Goal: Task Accomplishment & Management: Use online tool/utility

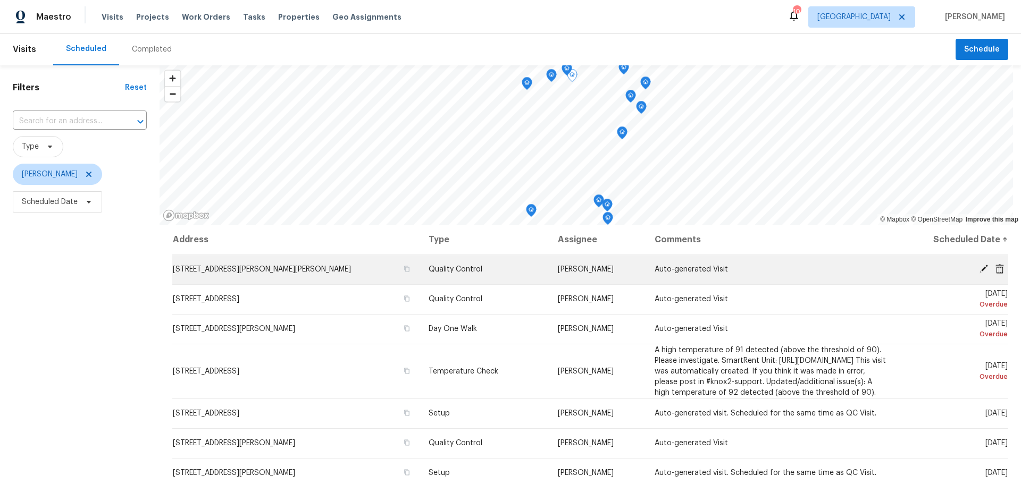
click at [995, 267] on icon at bounding box center [999, 269] width 9 height 10
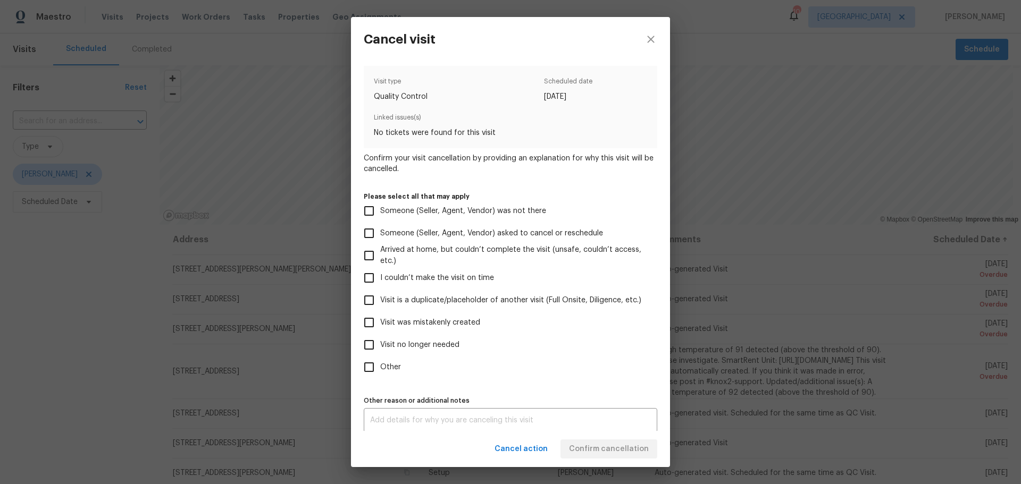
click at [413, 325] on span "Visit was mistakenly created" at bounding box center [430, 322] width 100 height 11
click at [380, 325] on input "Visit was mistakenly created" at bounding box center [369, 323] width 22 height 22
checkbox input "true"
click at [613, 452] on span "Confirm cancellation" at bounding box center [609, 449] width 80 height 13
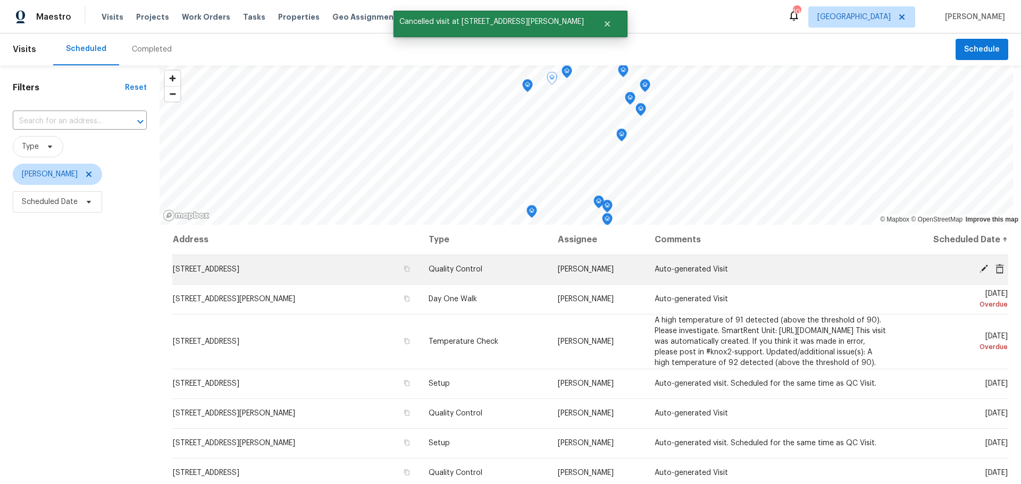
click at [995, 271] on icon at bounding box center [999, 269] width 9 height 10
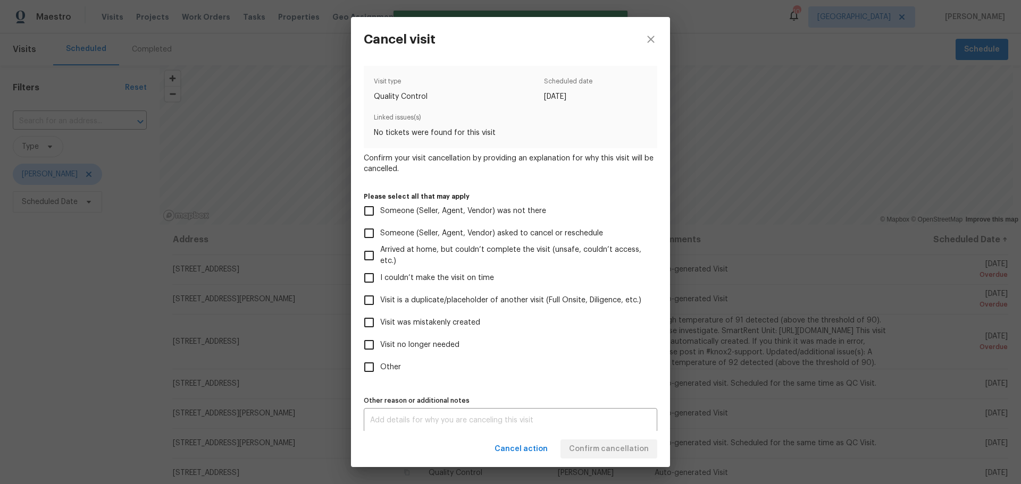
click at [452, 321] on span "Visit was mistakenly created" at bounding box center [430, 322] width 100 height 11
click at [380, 321] on input "Visit was mistakenly created" at bounding box center [369, 323] width 22 height 22
checkbox input "true"
click at [615, 443] on span "Confirm cancellation" at bounding box center [609, 449] width 80 height 13
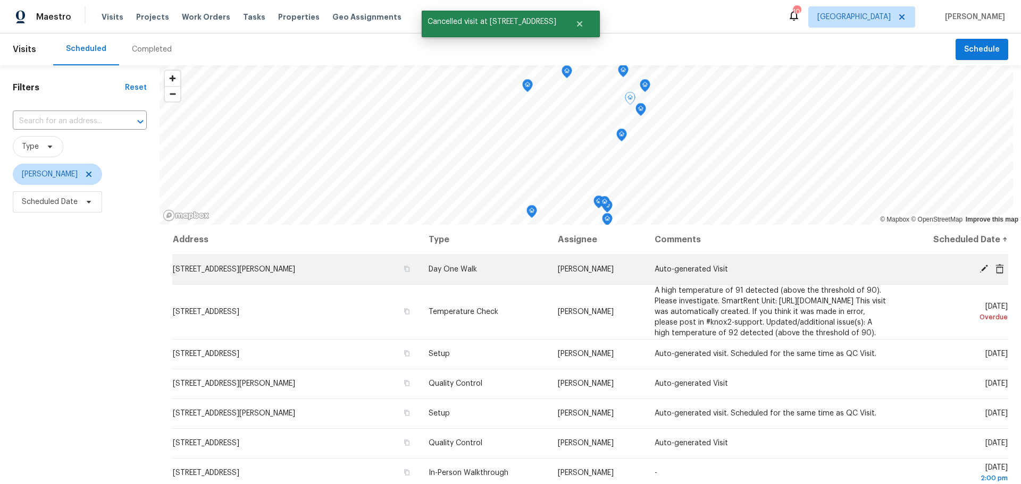
click at [995, 272] on icon at bounding box center [999, 269] width 9 height 10
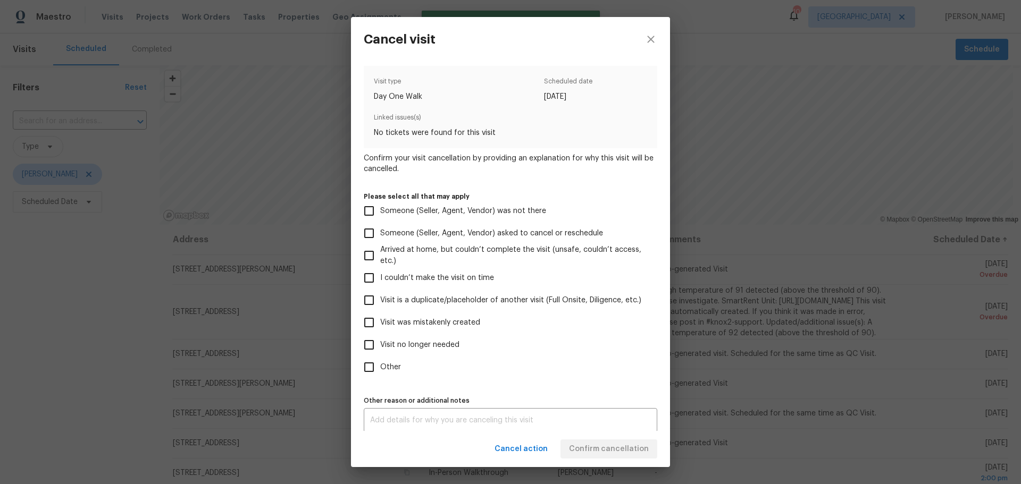
click at [418, 314] on label "Visit was mistakenly created" at bounding box center [503, 323] width 291 height 22
click at [380, 314] on input "Visit was mistakenly created" at bounding box center [369, 323] width 22 height 22
checkbox input "true"
click at [611, 460] on div "Cancel action Confirm cancellation" at bounding box center [510, 449] width 319 height 37
click at [614, 445] on span "Confirm cancellation" at bounding box center [609, 449] width 80 height 13
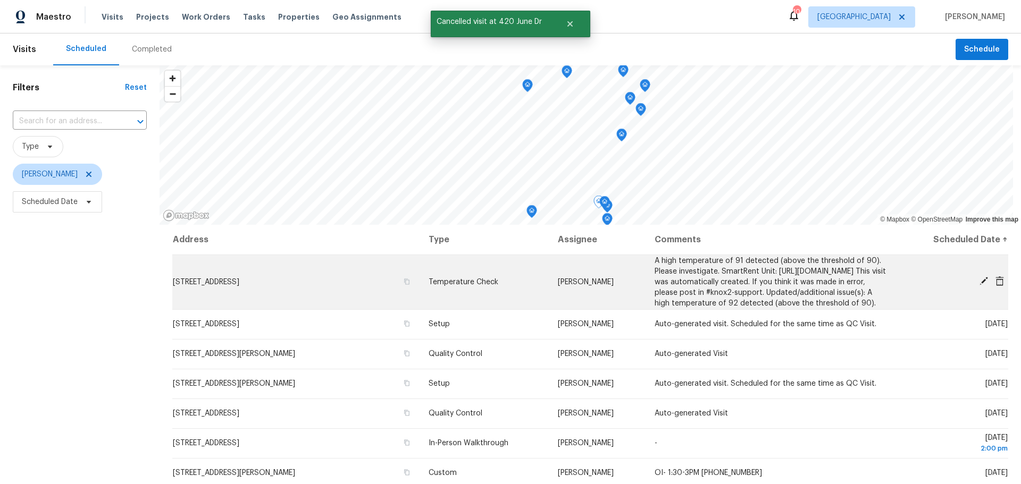
click at [995, 286] on icon at bounding box center [999, 281] width 9 height 10
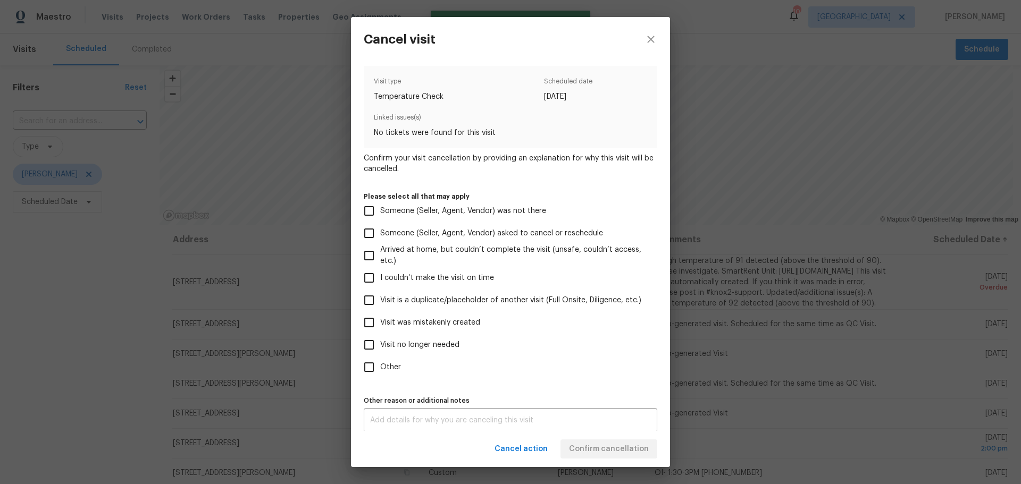
click at [452, 333] on label "Visit was mistakenly created" at bounding box center [503, 323] width 291 height 22
click at [380, 333] on input "Visit was mistakenly created" at bounding box center [369, 323] width 22 height 22
checkbox input "true"
click at [595, 440] on button "Confirm cancellation" at bounding box center [608, 450] width 97 height 20
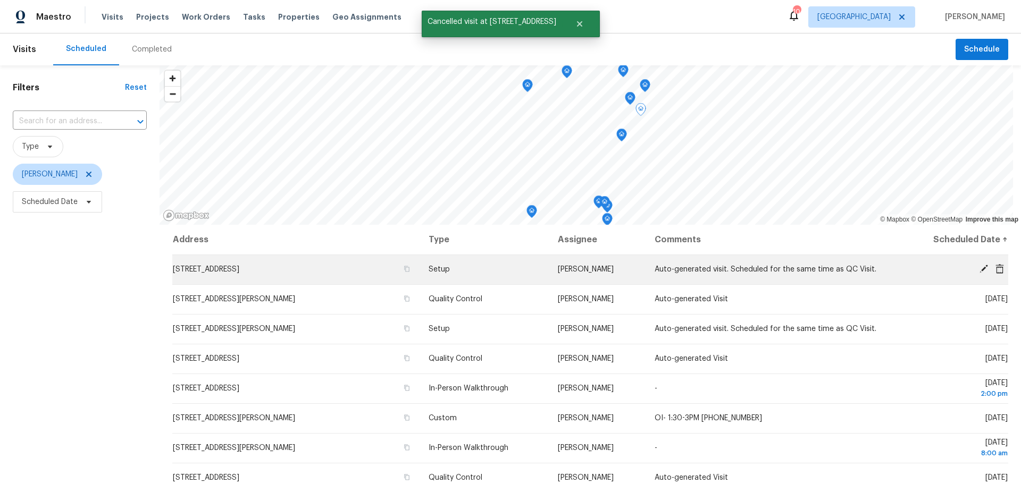
click at [995, 272] on icon at bounding box center [999, 269] width 9 height 10
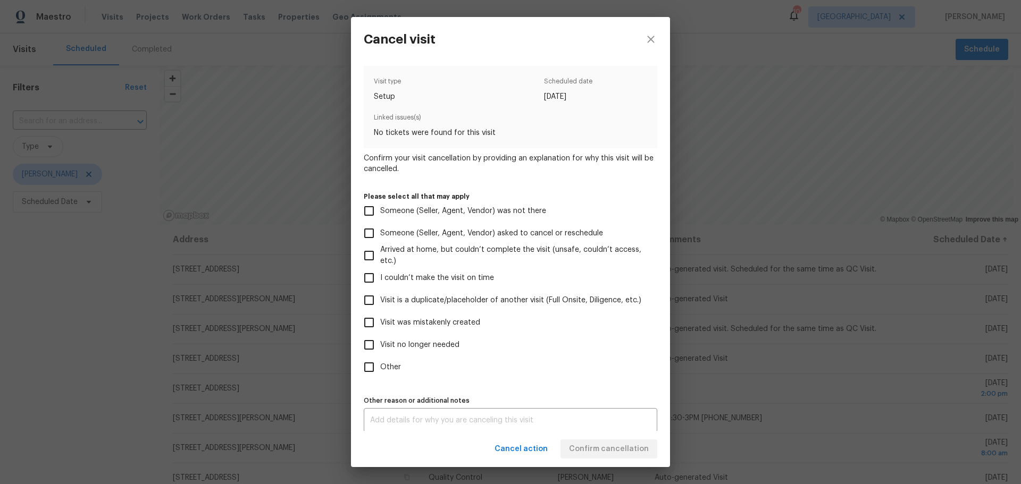
click at [456, 317] on span "Visit was mistakenly created" at bounding box center [430, 322] width 100 height 11
click at [380, 317] on input "Visit was mistakenly created" at bounding box center [369, 323] width 22 height 22
checkbox input "true"
click at [598, 450] on span "Confirm cancellation" at bounding box center [609, 449] width 80 height 13
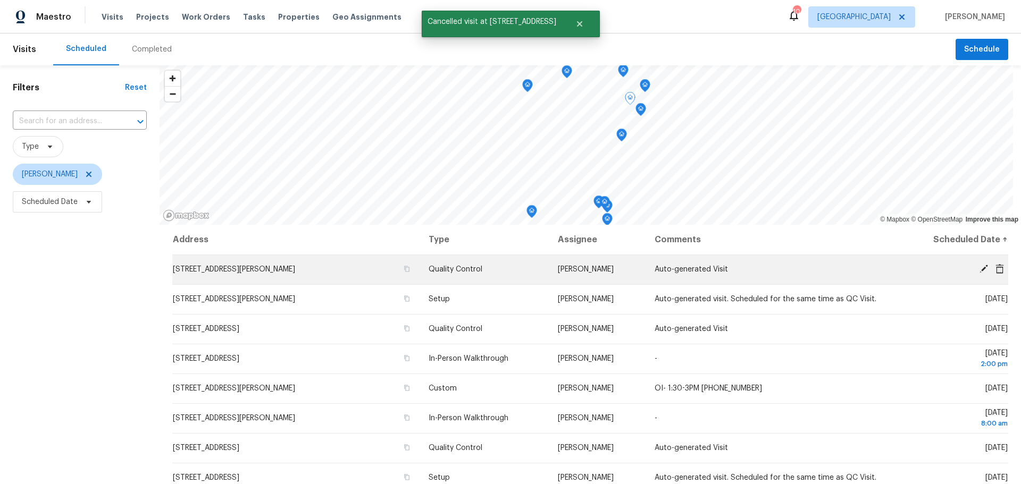
click at [995, 265] on icon at bounding box center [999, 269] width 9 height 10
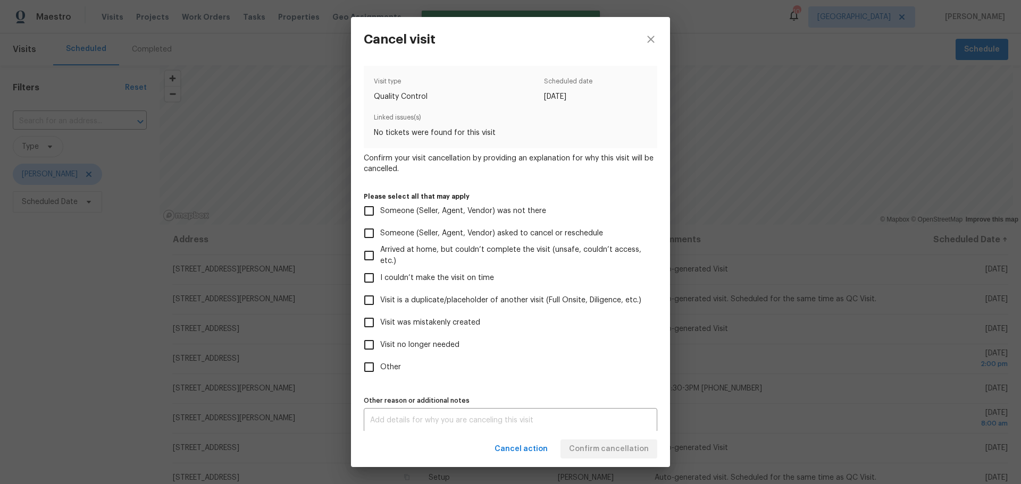
click at [434, 315] on label "Visit was mistakenly created" at bounding box center [503, 323] width 291 height 22
click at [380, 315] on input "Visit was mistakenly created" at bounding box center [369, 323] width 22 height 22
checkbox input "true"
click at [631, 445] on span "Confirm cancellation" at bounding box center [609, 449] width 80 height 13
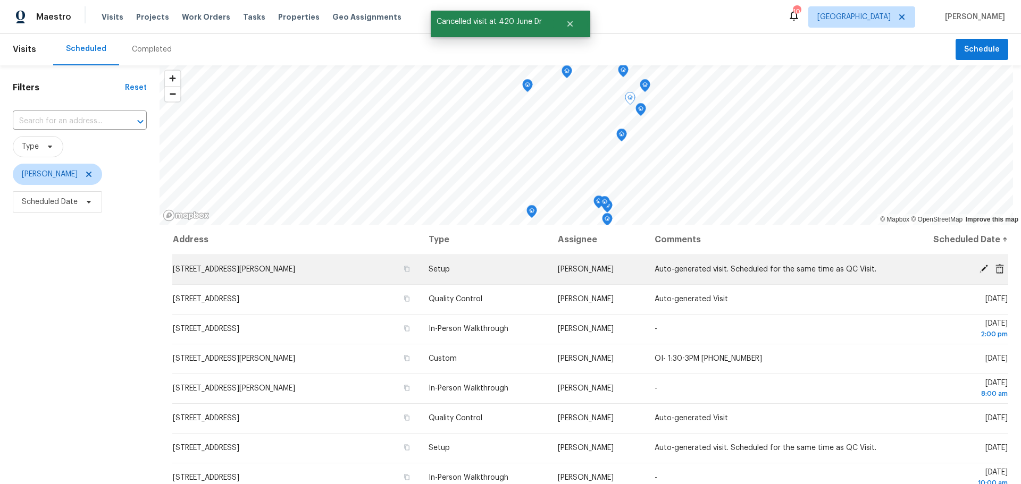
click at [995, 269] on icon at bounding box center [1000, 269] width 10 height 10
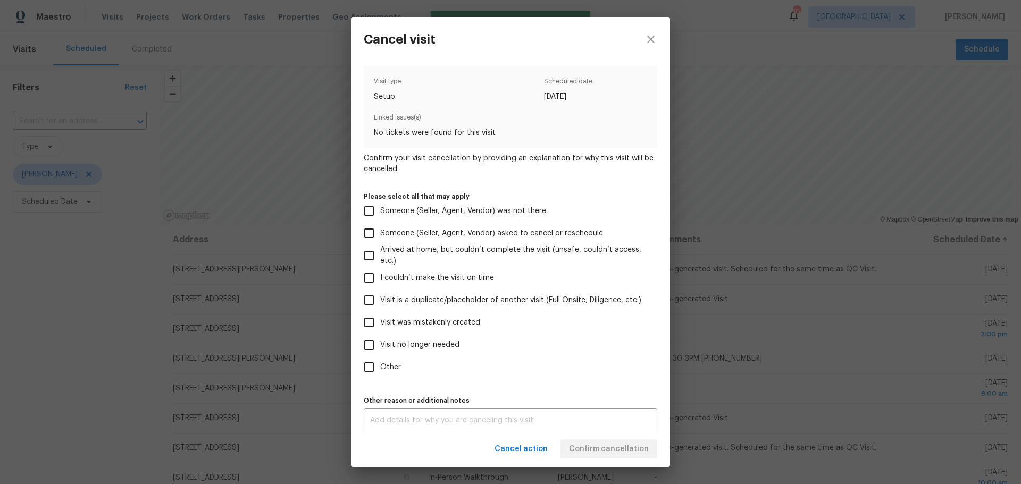
click at [461, 328] on span "Visit was mistakenly created" at bounding box center [430, 322] width 100 height 11
click at [380, 328] on input "Visit was mistakenly created" at bounding box center [369, 323] width 22 height 22
checkbox input "true"
click at [597, 446] on span "Confirm cancellation" at bounding box center [609, 449] width 80 height 13
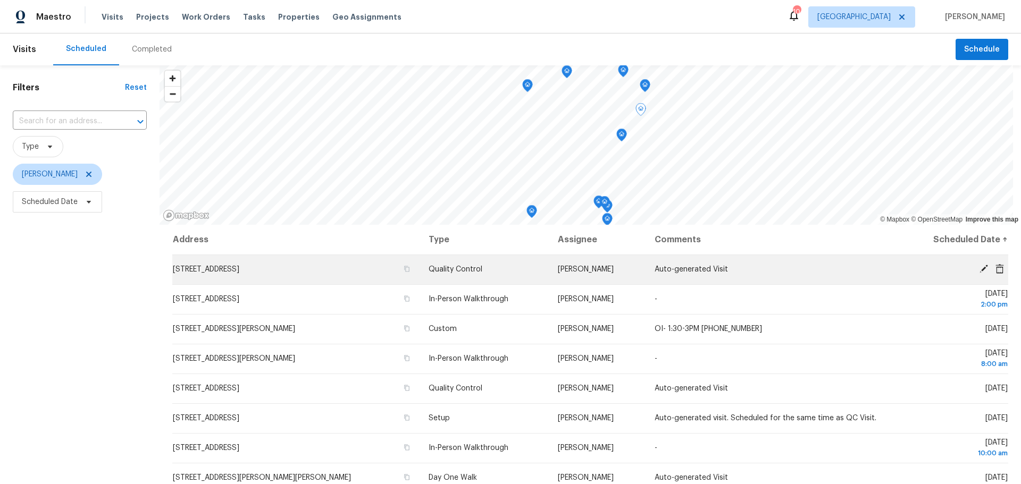
click at [995, 269] on icon at bounding box center [999, 269] width 9 height 10
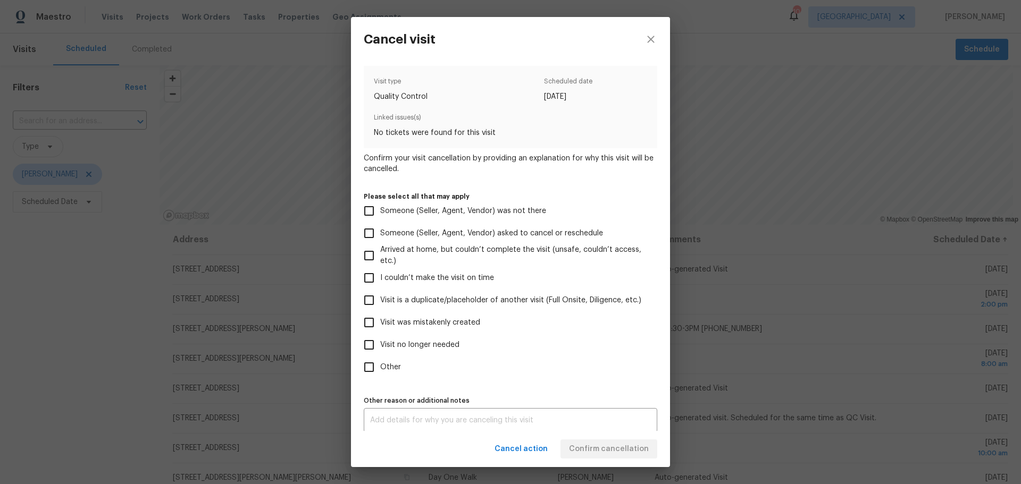
click at [456, 327] on span "Visit was mistakenly created" at bounding box center [430, 322] width 100 height 11
click at [380, 327] on input "Visit was mistakenly created" at bounding box center [369, 323] width 22 height 22
checkbox input "true"
click at [634, 452] on span "Confirm cancellation" at bounding box center [609, 449] width 80 height 13
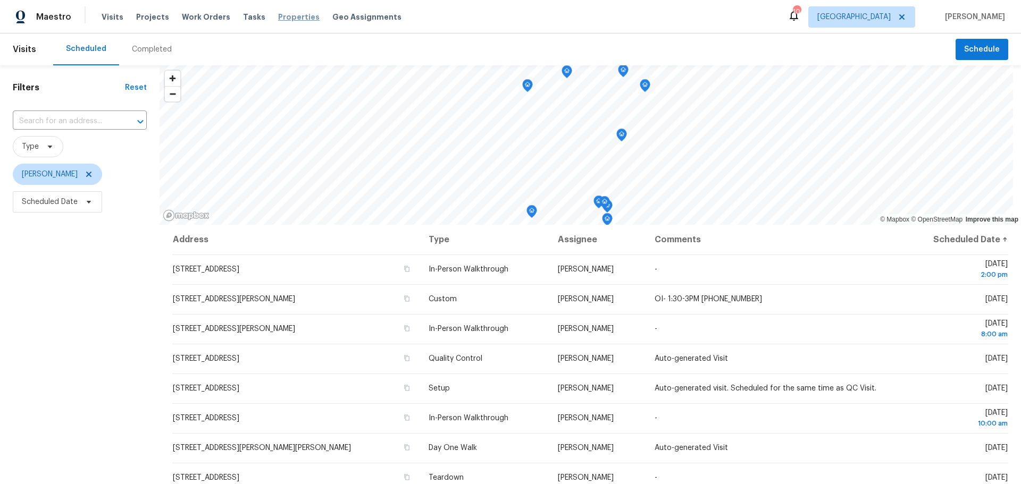
click at [292, 14] on span "Properties" at bounding box center [298, 17] width 41 height 11
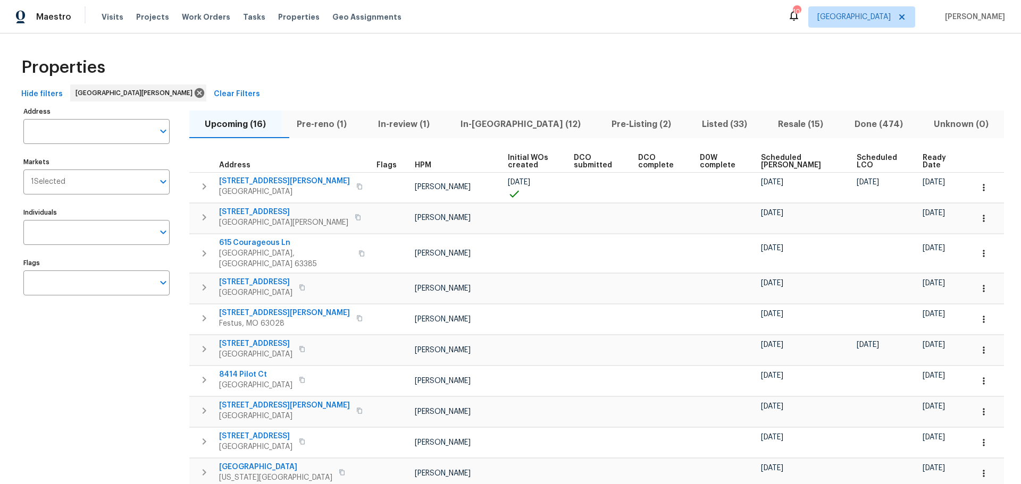
click at [518, 121] on span "In-[GEOGRAPHIC_DATA] (12)" at bounding box center [520, 124] width 138 height 15
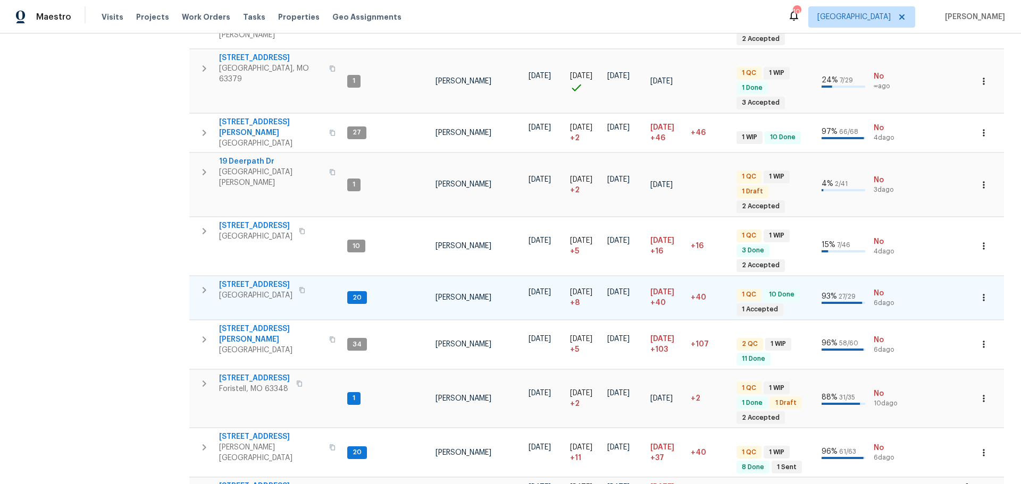
scroll to position [308, 0]
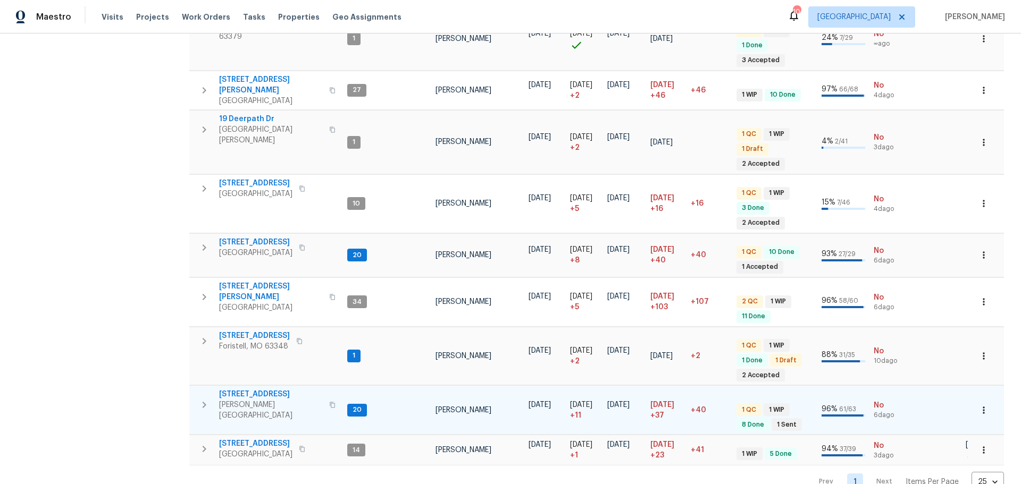
click at [249, 389] on span "[STREET_ADDRESS]" at bounding box center [271, 394] width 104 height 11
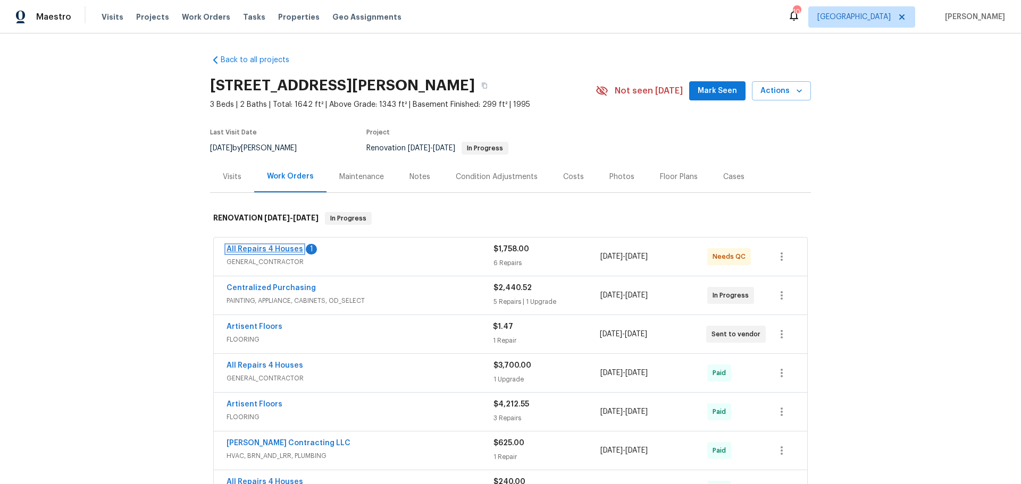
click at [282, 249] on link "All Repairs 4 Houses" at bounding box center [264, 249] width 77 height 7
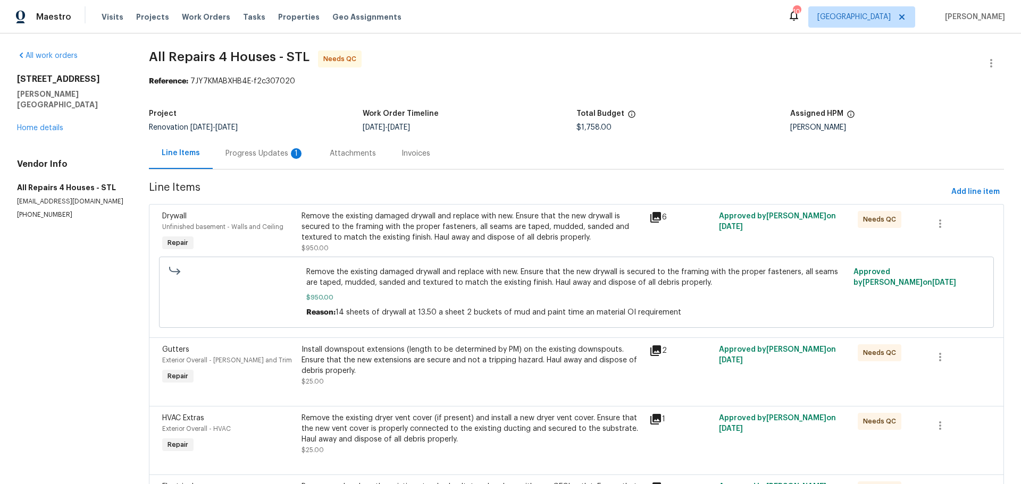
click at [399, 234] on div "Remove the existing damaged drywall and replace with new. Ensure that the new d…" at bounding box center [471, 227] width 341 height 32
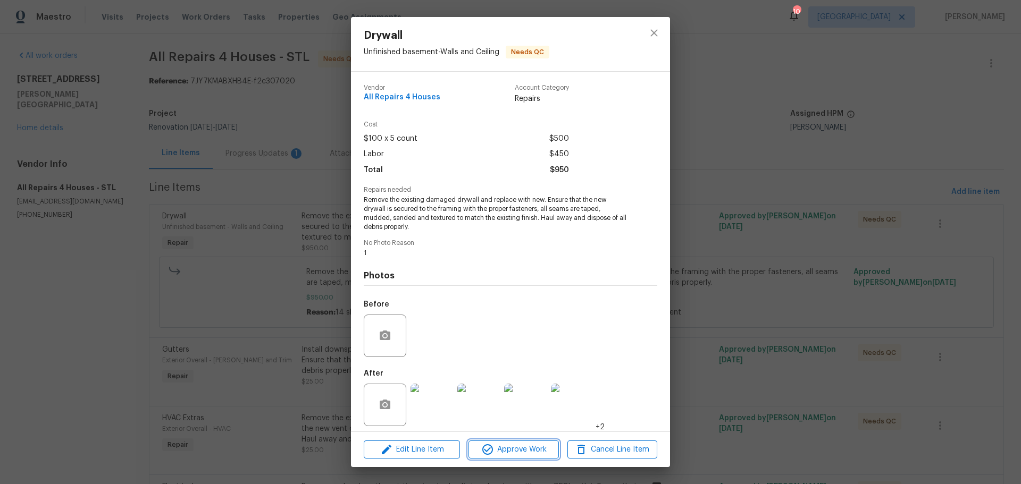
click at [494, 448] on span "Approve Work" at bounding box center [513, 449] width 83 height 13
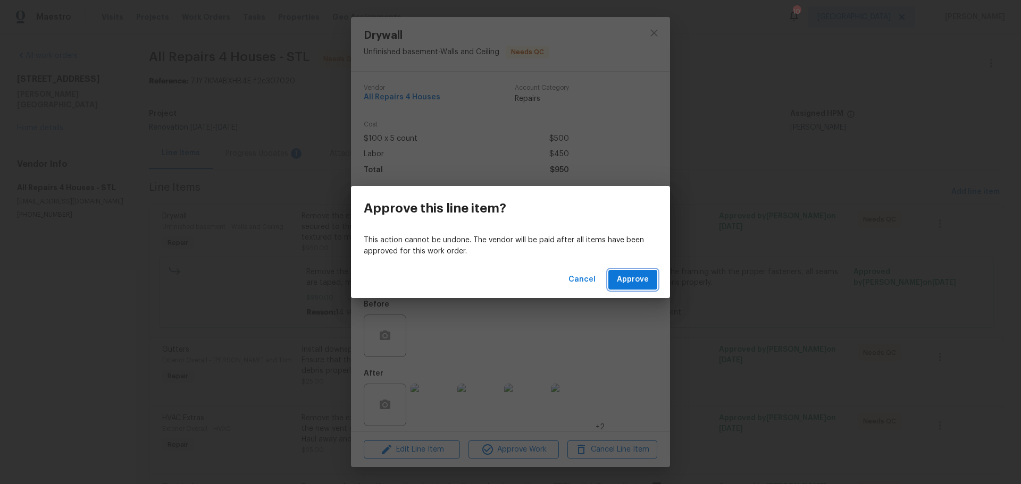
click at [623, 278] on span "Approve" at bounding box center [633, 279] width 32 height 13
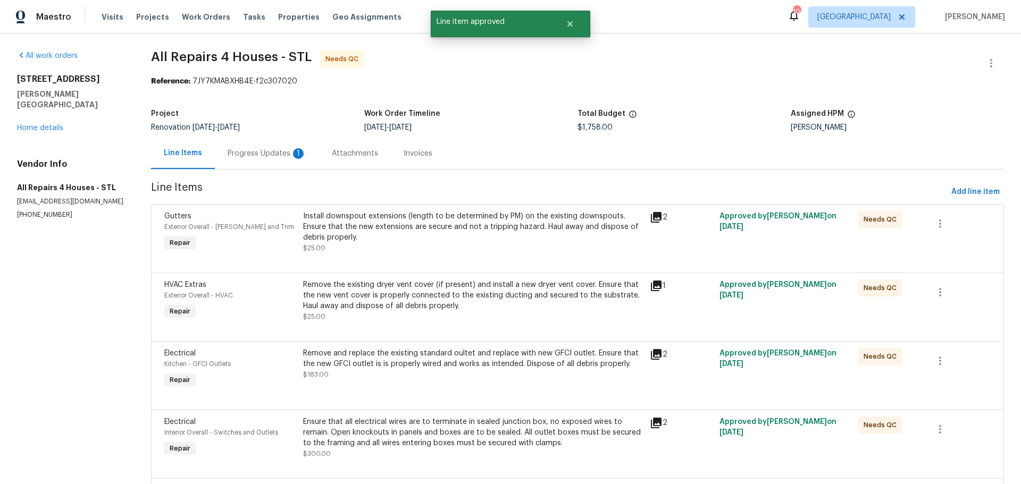
click at [409, 239] on div "Install downspout extensions (length to be determined by PM) on the existing do…" at bounding box center [473, 227] width 341 height 32
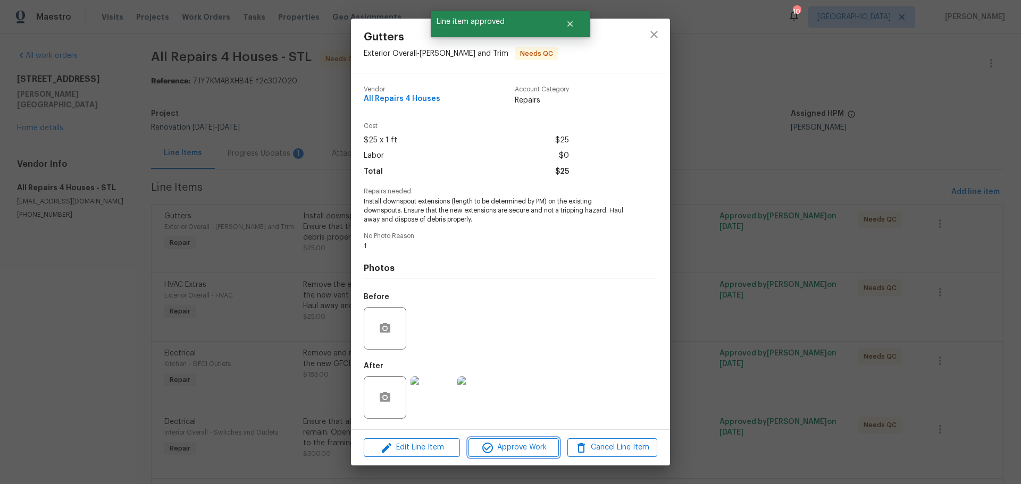
click at [505, 447] on span "Approve Work" at bounding box center [513, 447] width 83 height 13
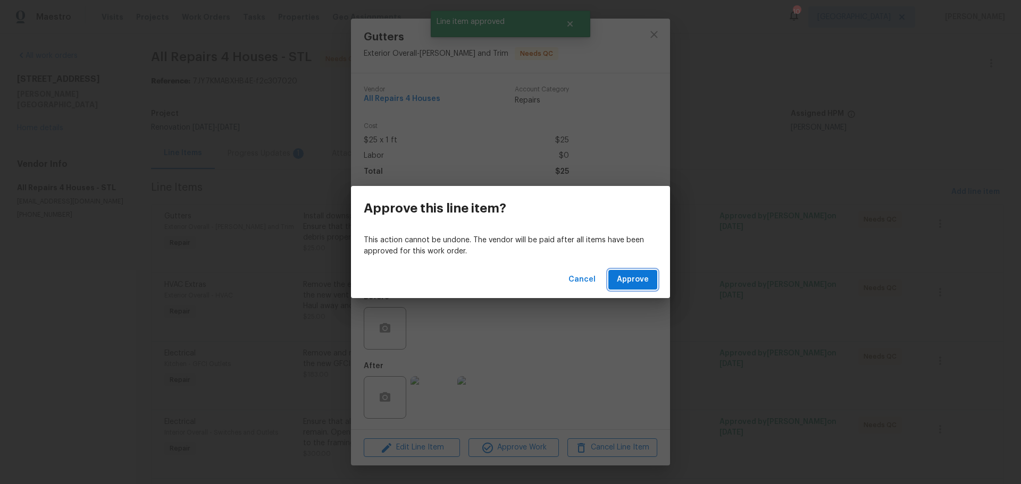
click at [645, 278] on span "Approve" at bounding box center [633, 279] width 32 height 13
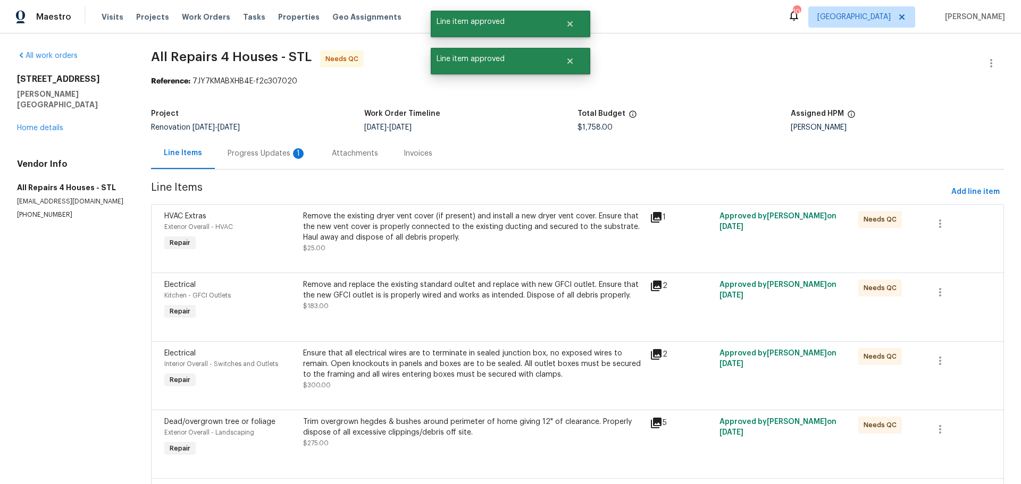
click at [415, 256] on div at bounding box center [577, 260] width 826 height 13
click at [430, 245] on div "Remove the existing dryer vent cover (if present) and install a new dryer vent …" at bounding box center [473, 232] width 341 height 43
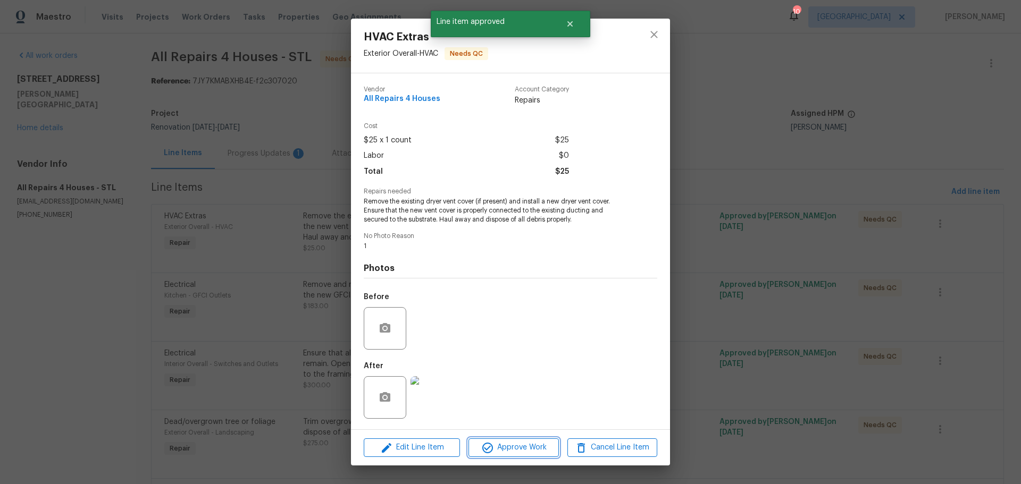
click at [495, 449] on span "Approve Work" at bounding box center [513, 447] width 83 height 13
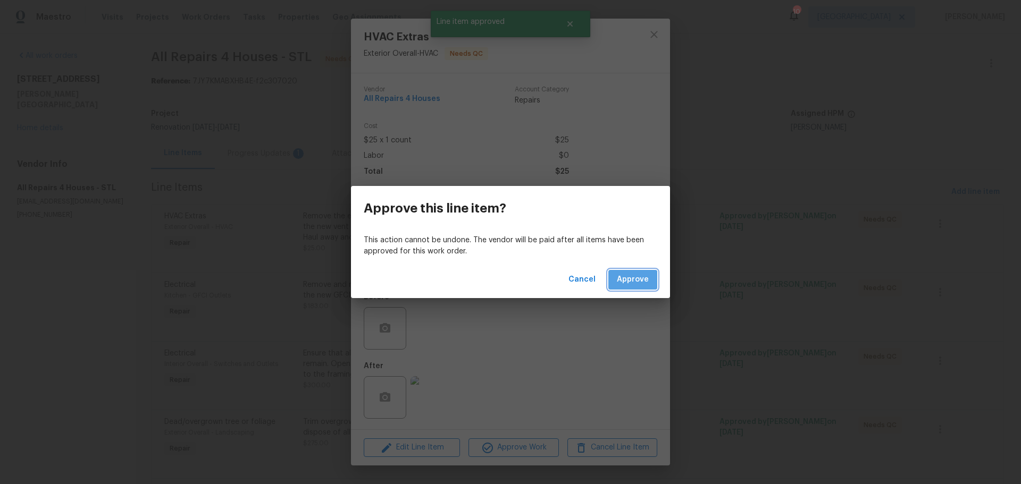
click at [631, 289] on button "Approve" at bounding box center [632, 280] width 49 height 20
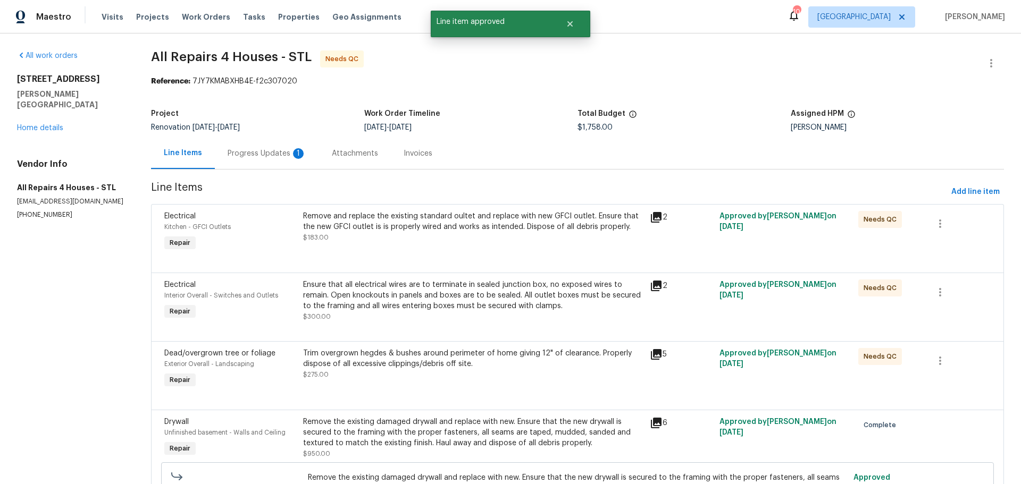
click at [431, 242] on div "Remove and replace the existing standard oultet and replace with new GFCI outle…" at bounding box center [473, 227] width 341 height 32
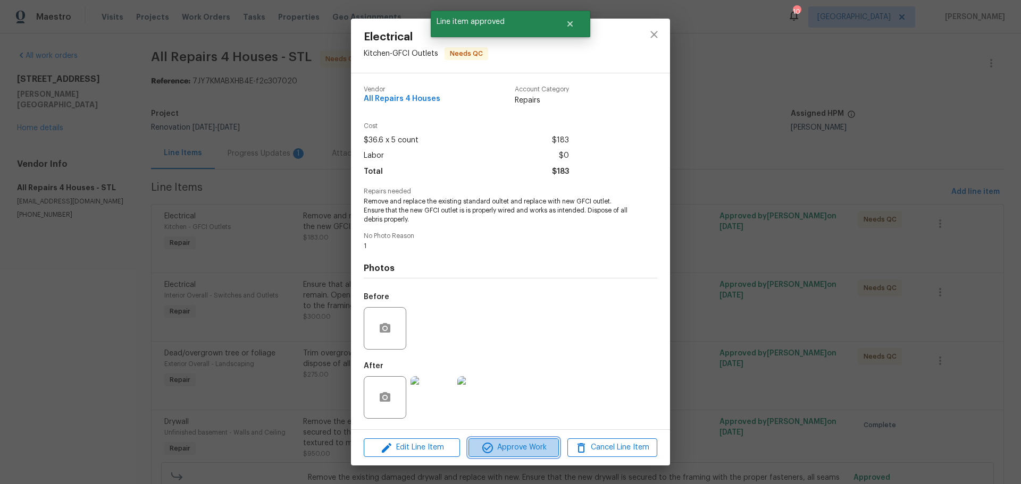
click at [528, 452] on span "Approve Work" at bounding box center [513, 447] width 83 height 13
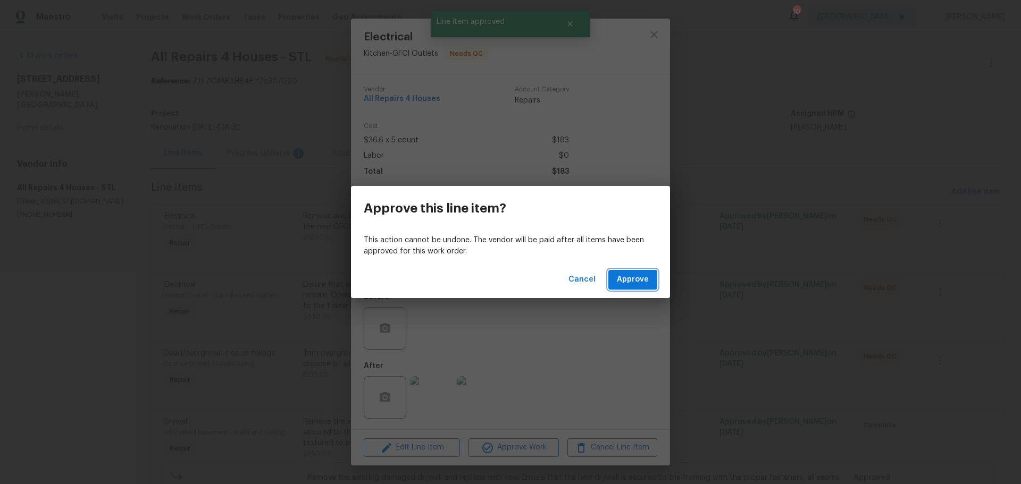
click at [619, 285] on span "Approve" at bounding box center [633, 279] width 32 height 13
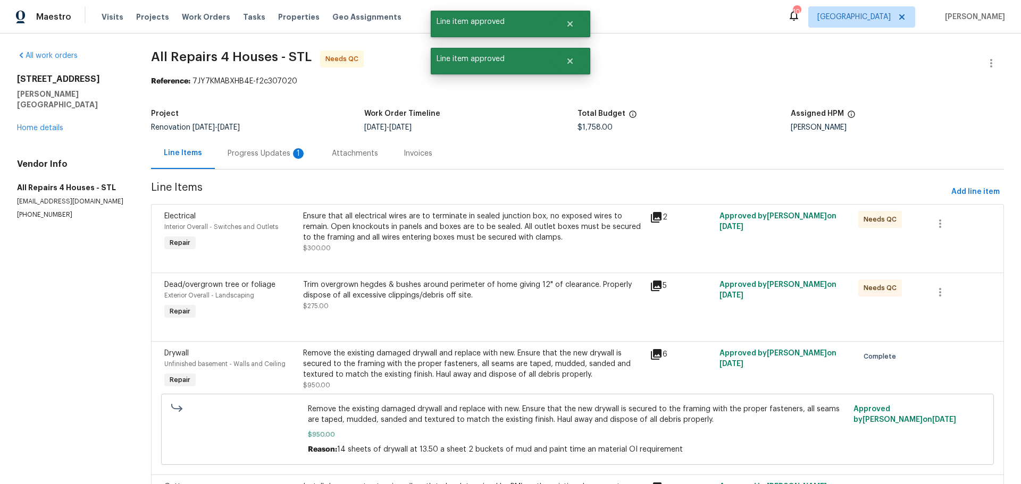
click at [403, 245] on div "Ensure that all electrical wires are to terminate in sealed junction box, no ex…" at bounding box center [473, 232] width 341 height 43
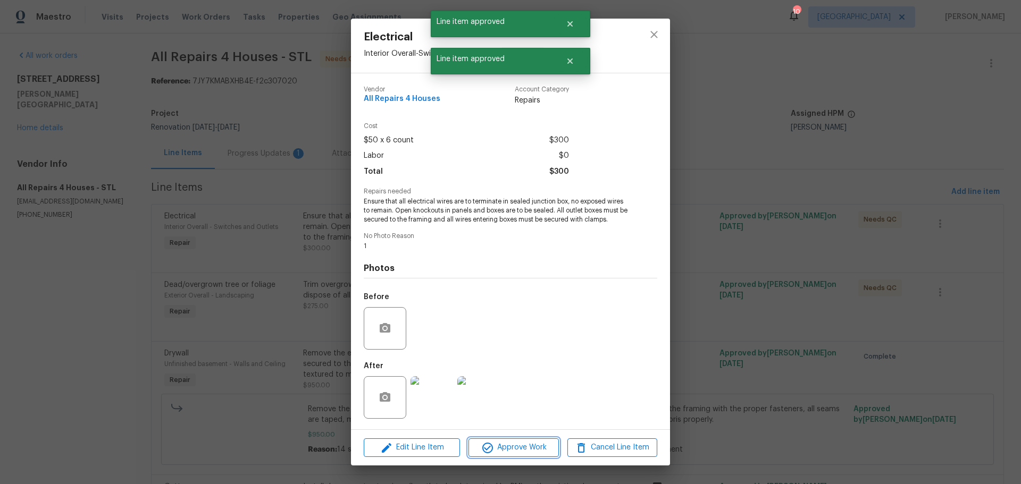
click at [508, 449] on span "Approve Work" at bounding box center [513, 447] width 83 height 13
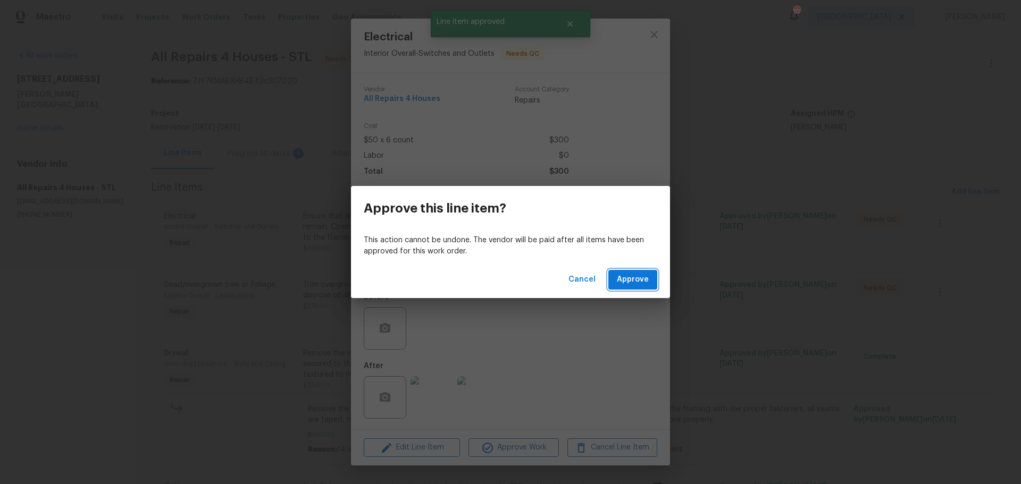
click at [625, 276] on span "Approve" at bounding box center [633, 279] width 32 height 13
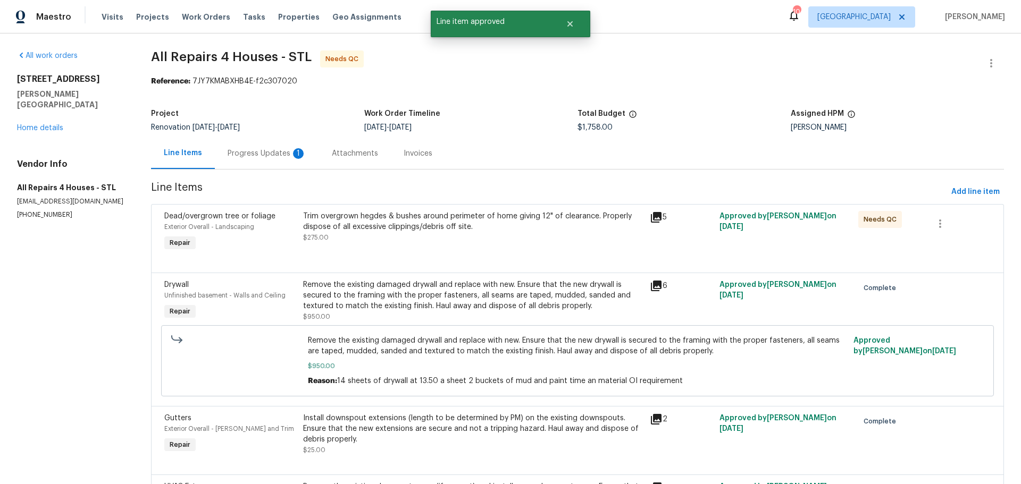
click at [425, 251] on div "Trim overgrown hegdes & bushes around perimeter of home giving 12" of clearance…" at bounding box center [473, 232] width 347 height 49
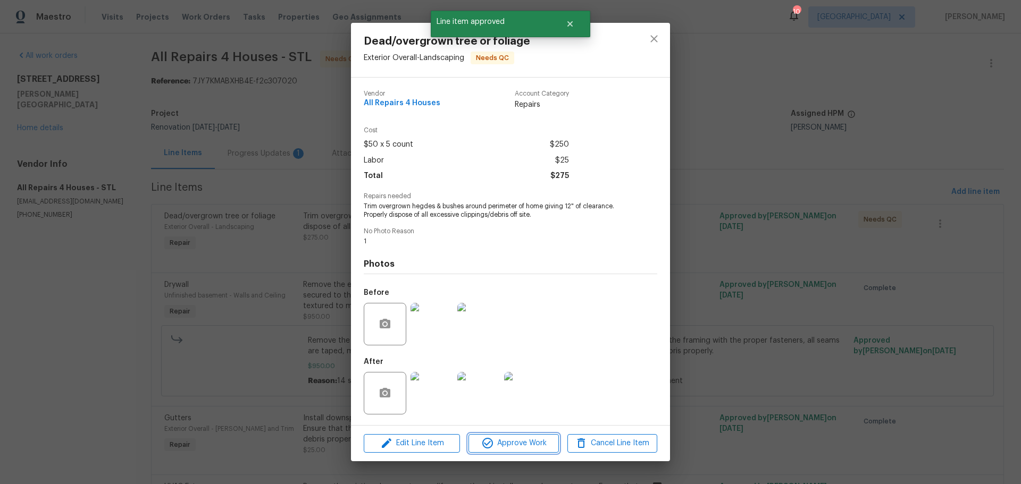
click at [523, 446] on span "Approve Work" at bounding box center [513, 443] width 83 height 13
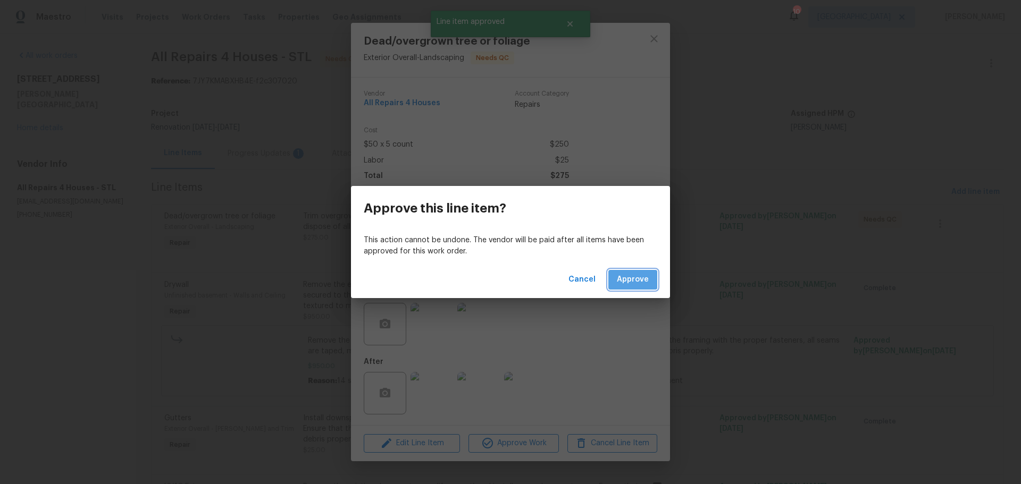
click at [618, 274] on button "Approve" at bounding box center [632, 280] width 49 height 20
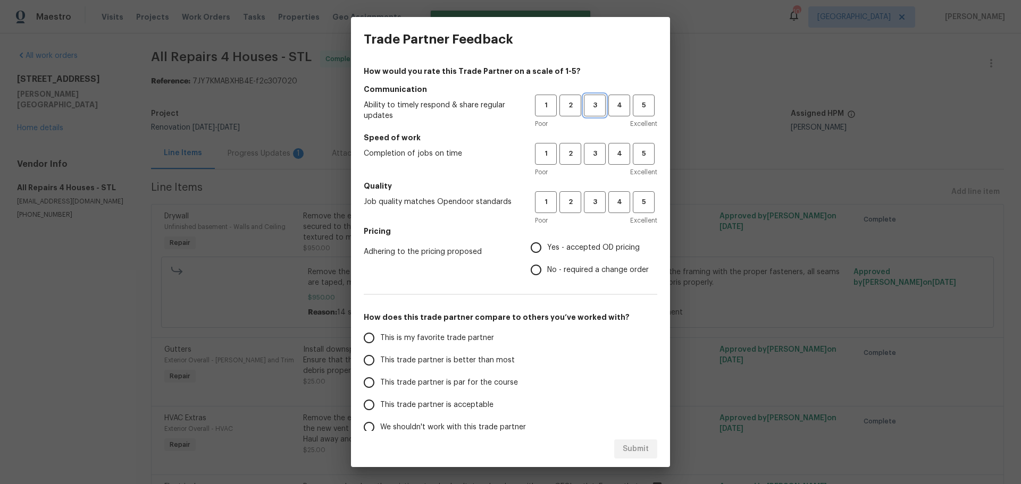
click at [588, 107] on span "3" at bounding box center [595, 105] width 20 height 12
click at [584, 173] on div "Poor Excellent" at bounding box center [596, 172] width 122 height 11
click at [586, 161] on button "3" at bounding box center [595, 154] width 22 height 22
click at [586, 182] on h5 "Quality" at bounding box center [510, 186] width 293 height 11
click at [588, 196] on button "3" at bounding box center [595, 202] width 22 height 22
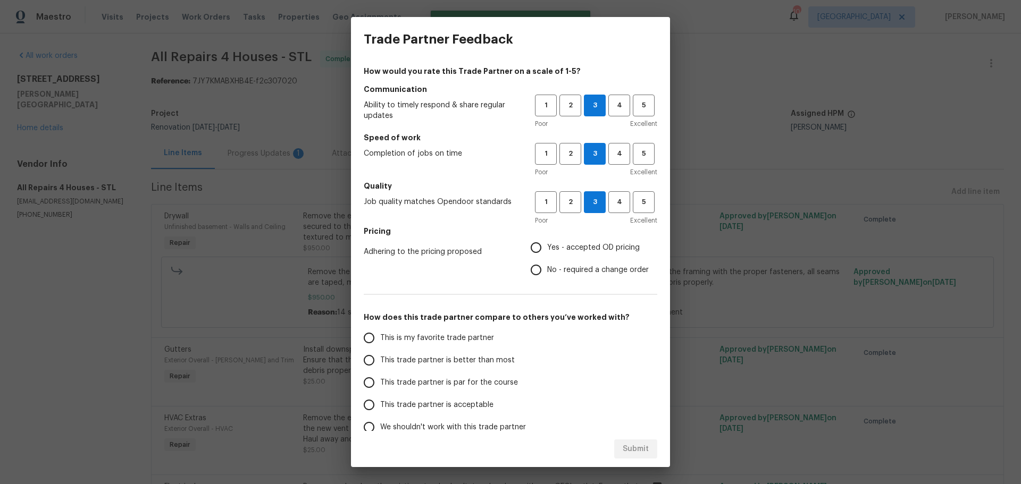
click at [577, 246] on span "Yes - accepted OD pricing" at bounding box center [593, 247] width 93 height 11
click at [547, 246] on input "Yes - accepted OD pricing" at bounding box center [536, 248] width 22 height 22
radio input "true"
click at [467, 359] on span "This trade partner is better than most" at bounding box center [447, 360] width 135 height 11
click at [380, 359] on input "This trade partner is better than most" at bounding box center [369, 360] width 22 height 22
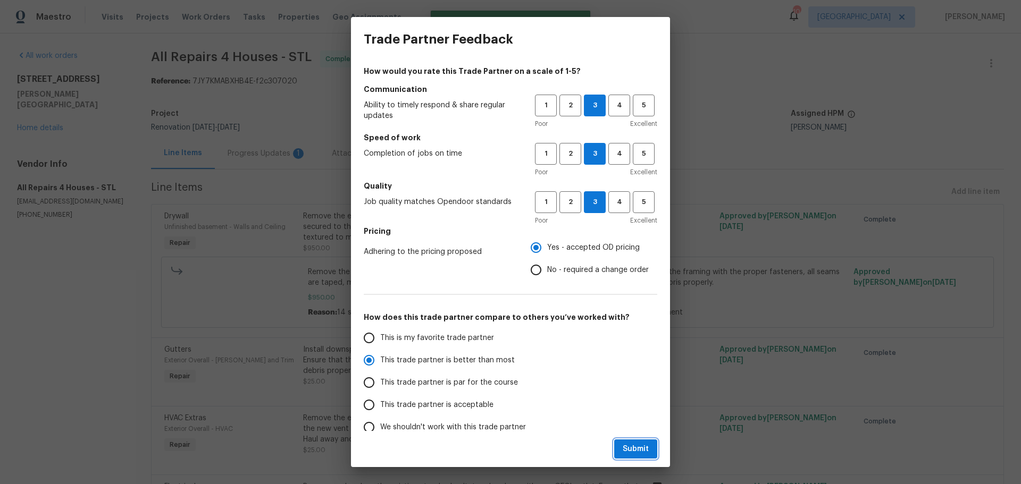
click at [628, 455] on span "Submit" at bounding box center [636, 449] width 26 height 13
radio input "true"
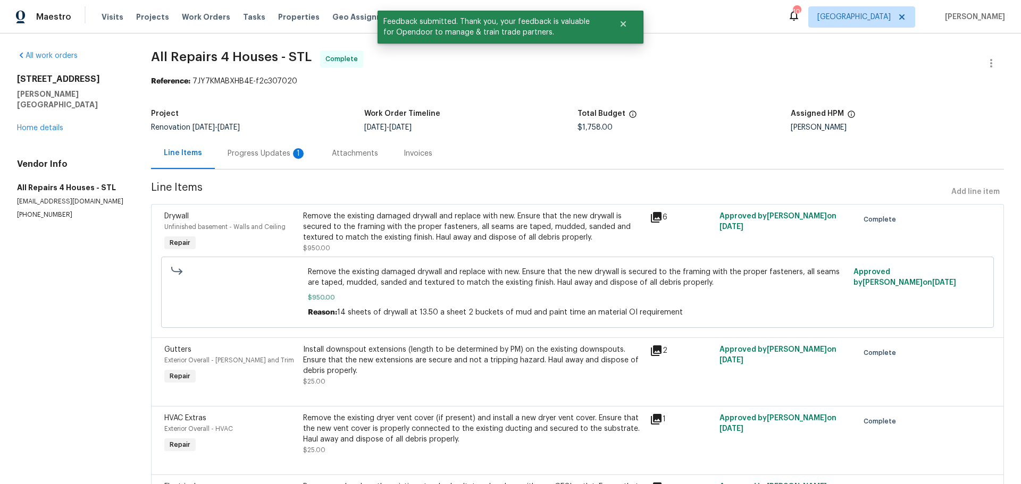
click at [238, 149] on div "Progress Updates 1" at bounding box center [267, 153] width 79 height 11
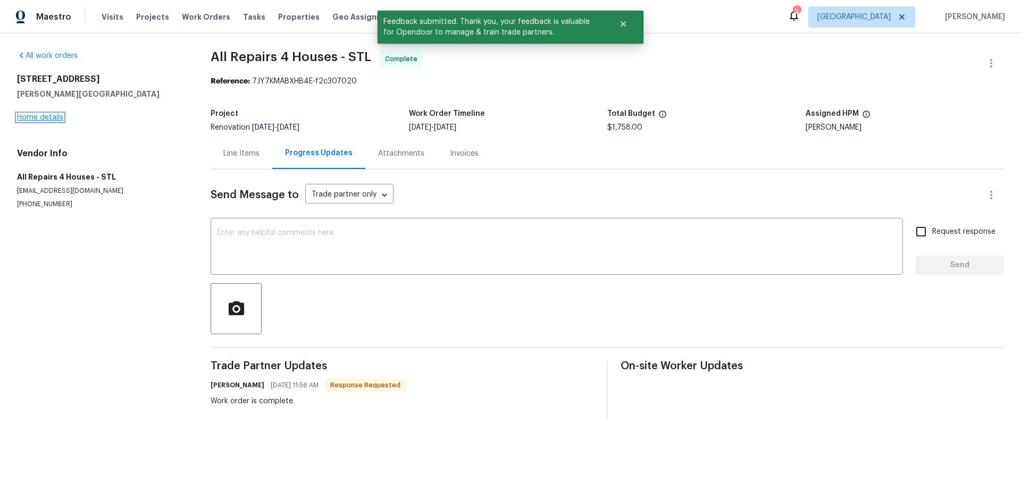
click at [38, 120] on link "Home details" at bounding box center [40, 117] width 46 height 7
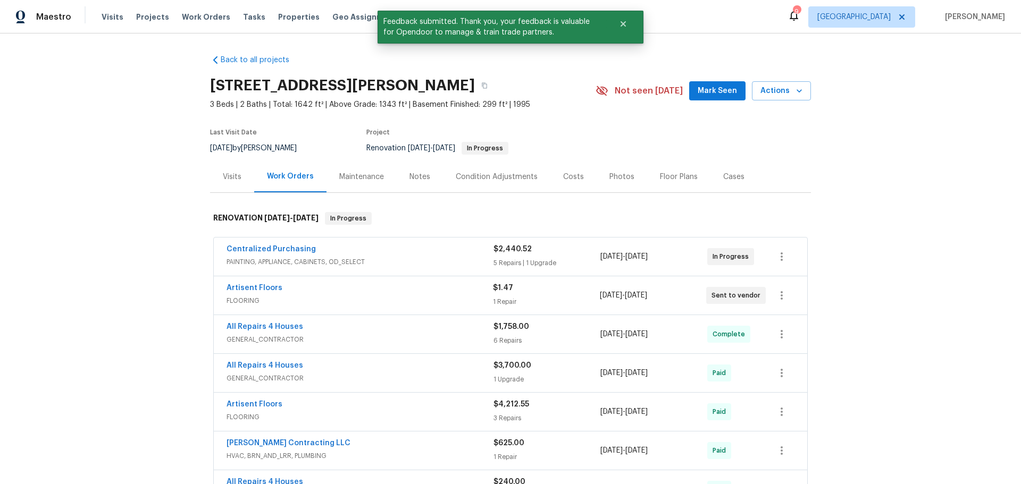
click at [712, 95] on span "Mark Seen" at bounding box center [717, 91] width 39 height 13
